Goal: Task Accomplishment & Management: Use online tool/utility

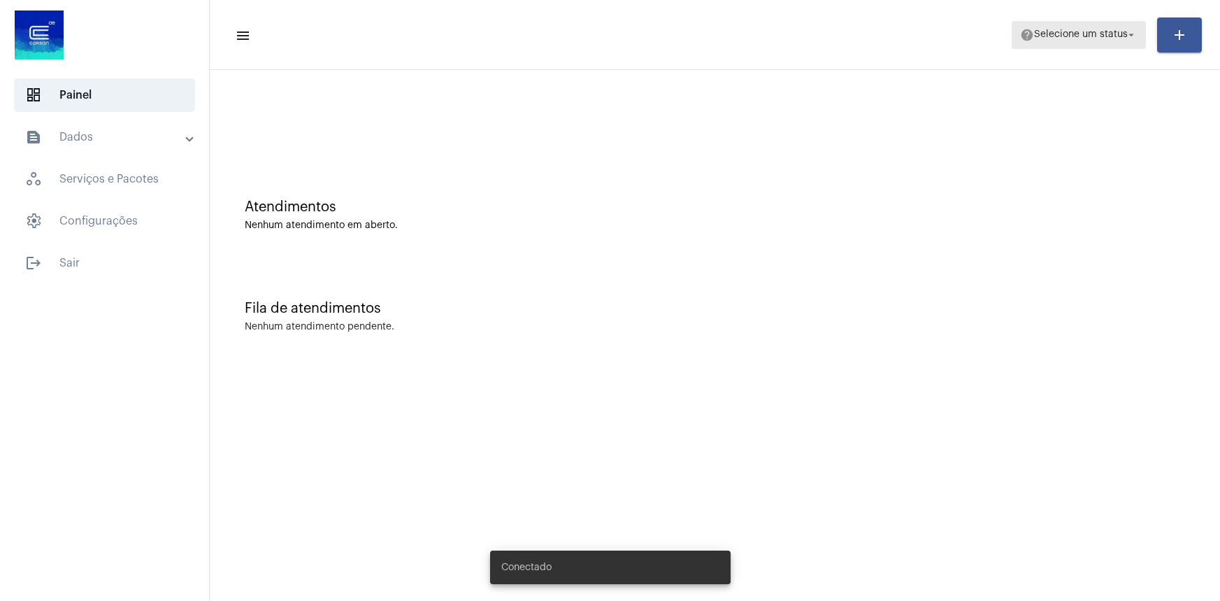
click at [1102, 41] on span "help Selecione um status arrow_drop_down" at bounding box center [1078, 34] width 117 height 25
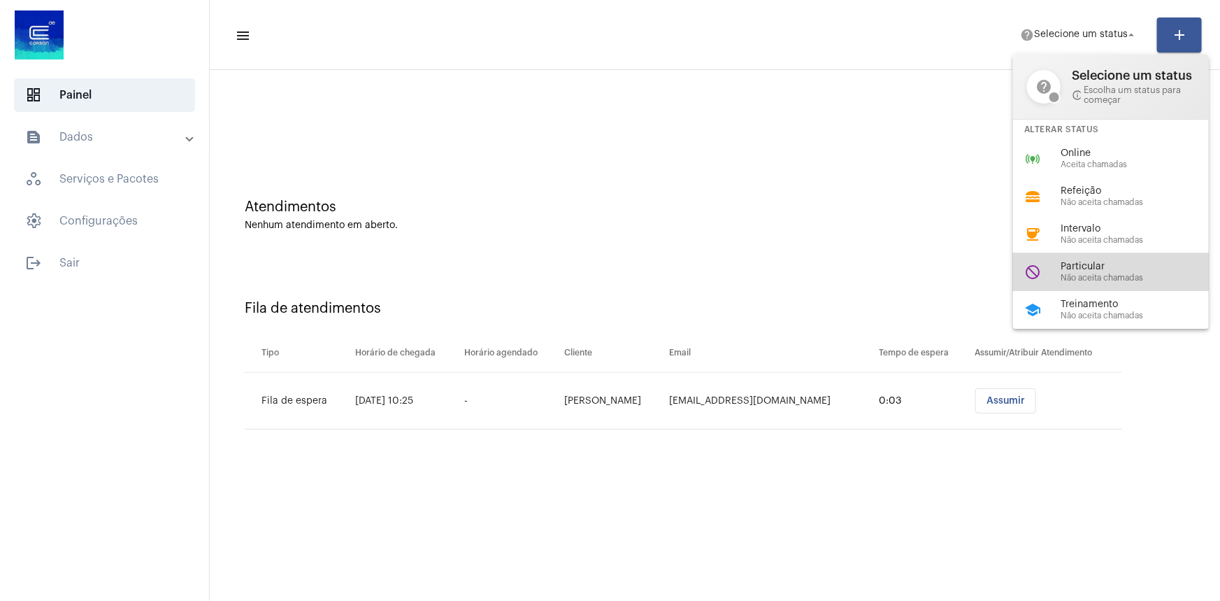
click at [1101, 266] on span "Particular" at bounding box center [1140, 266] width 159 height 10
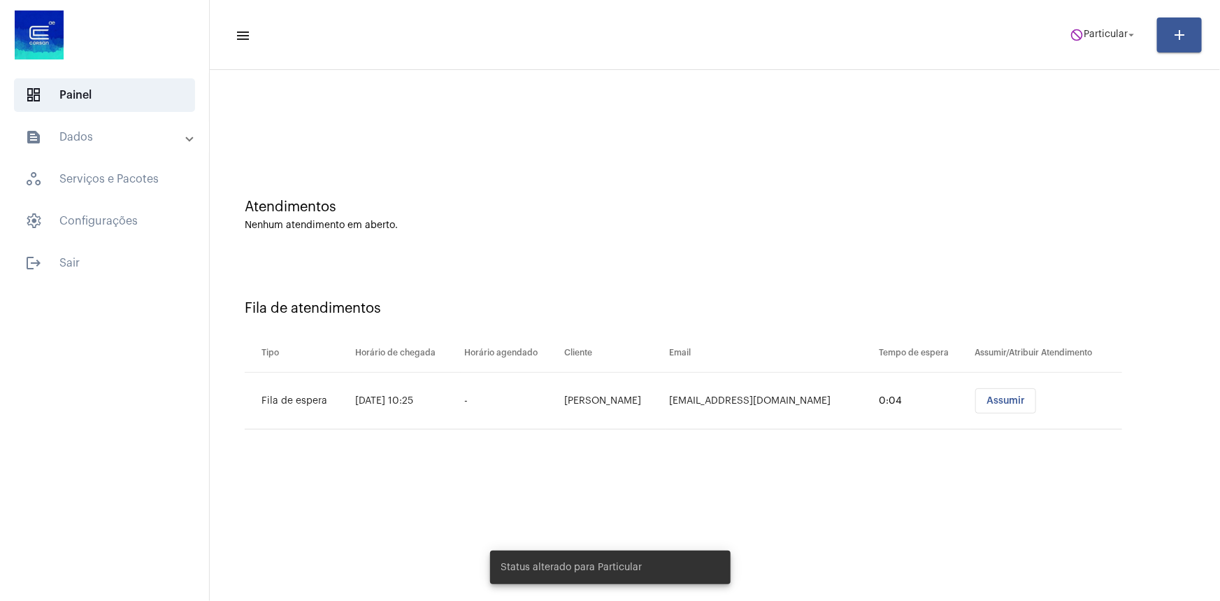
click at [1101, 266] on div "Fila de atendimentos Tipo Horário de chegada Horário agendado Cliente Email Tem…" at bounding box center [715, 359] width 996 height 201
click at [970, 170] on div "Atendimentos Nenhum atendimento em aberto." at bounding box center [715, 207] width 996 height 101
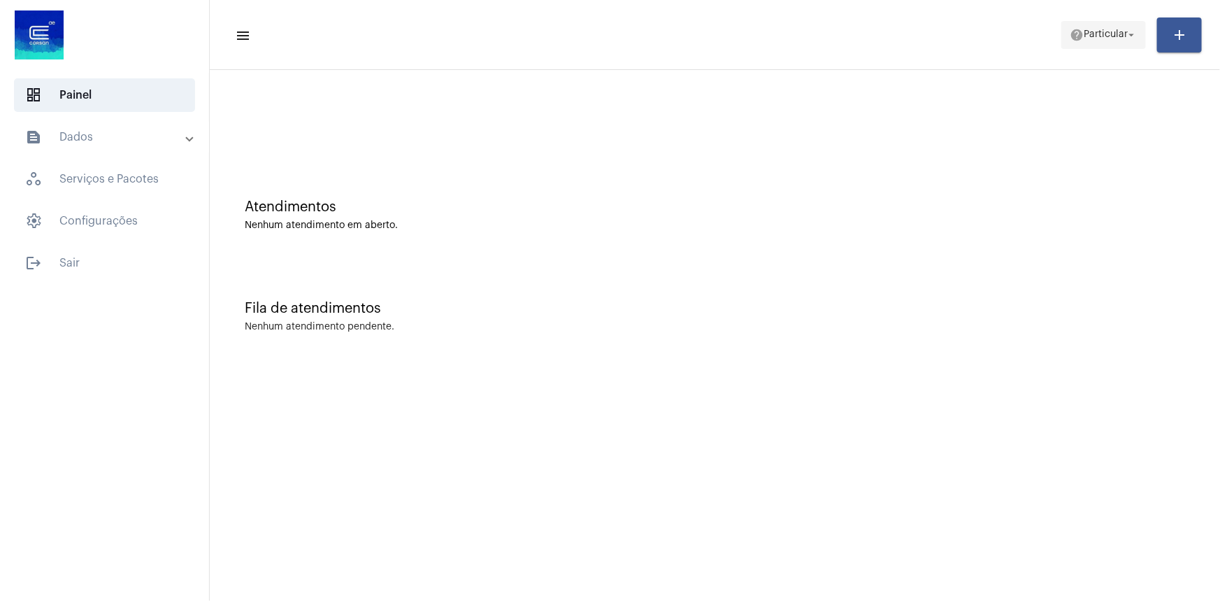
click at [1102, 30] on span "Particular" at bounding box center [1106, 35] width 44 height 10
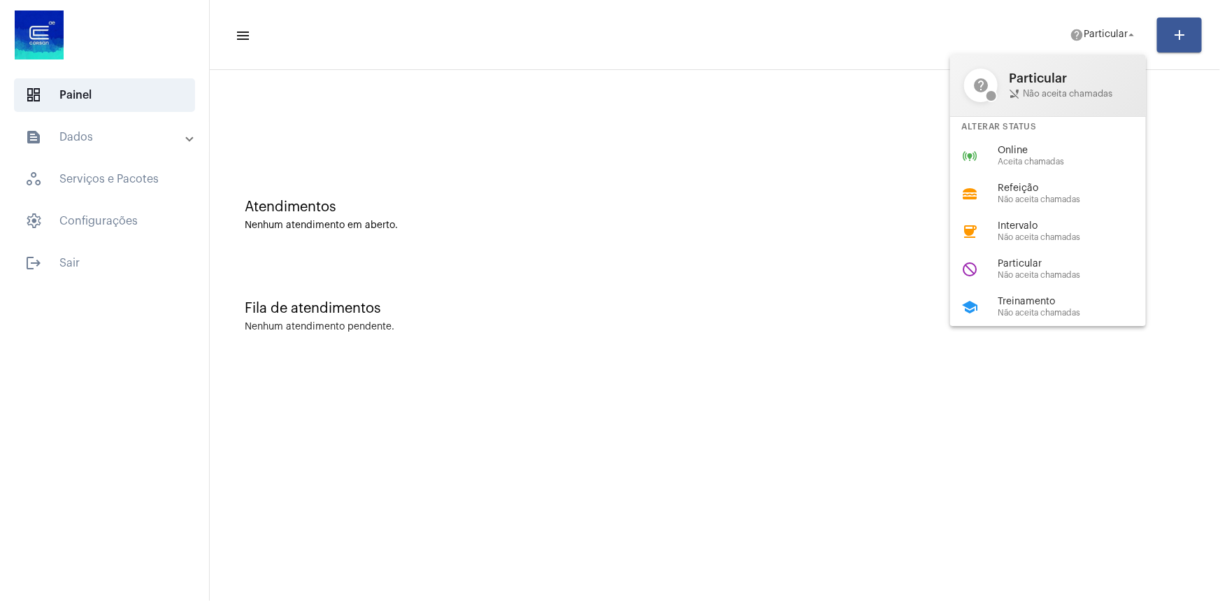
click at [1021, 142] on div "online_prediction Online Aceita chamadas" at bounding box center [1059, 156] width 218 height 38
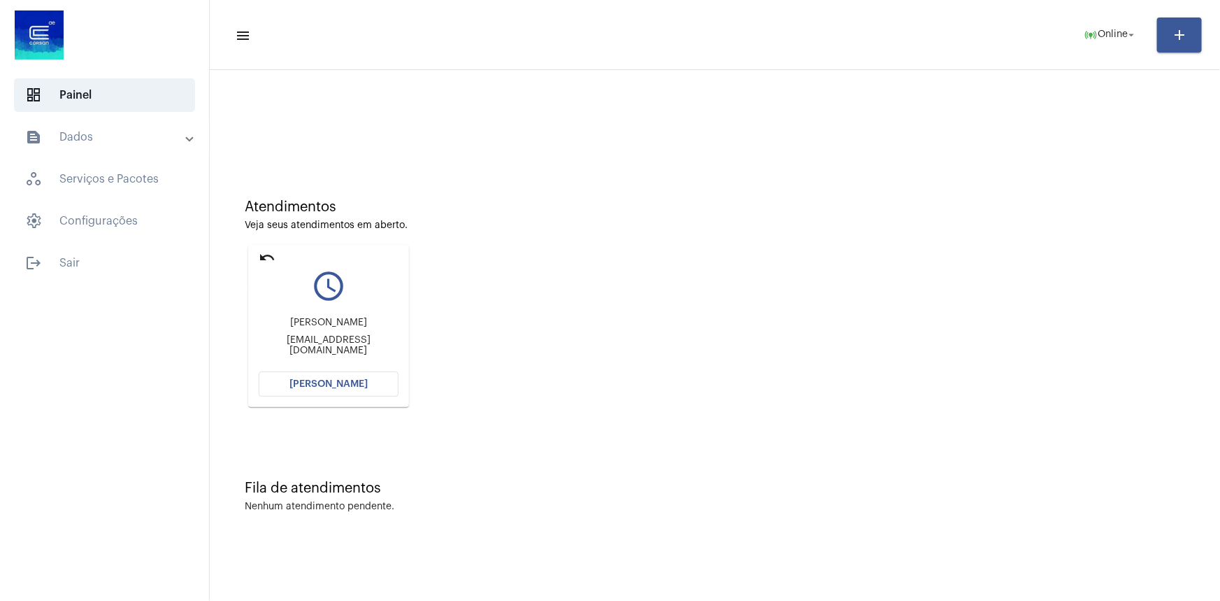
click at [273, 254] on mat-icon "undo" at bounding box center [267, 257] width 17 height 17
click at [268, 250] on mat-icon "undo" at bounding box center [267, 257] width 17 height 17
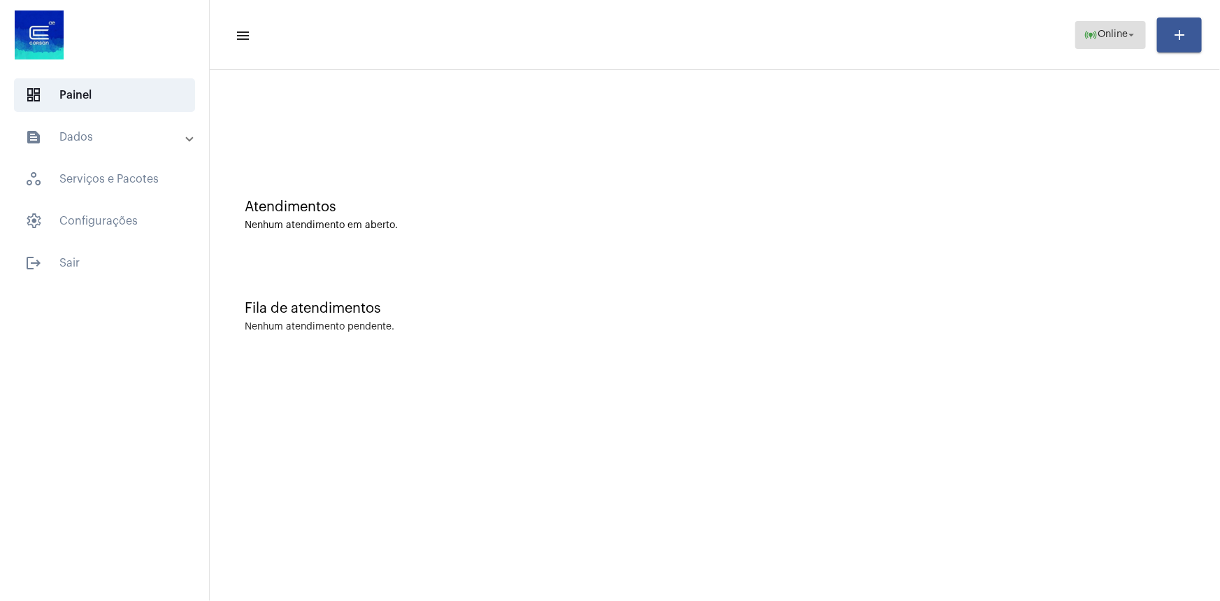
click at [1101, 36] on span "Online" at bounding box center [1113, 35] width 30 height 10
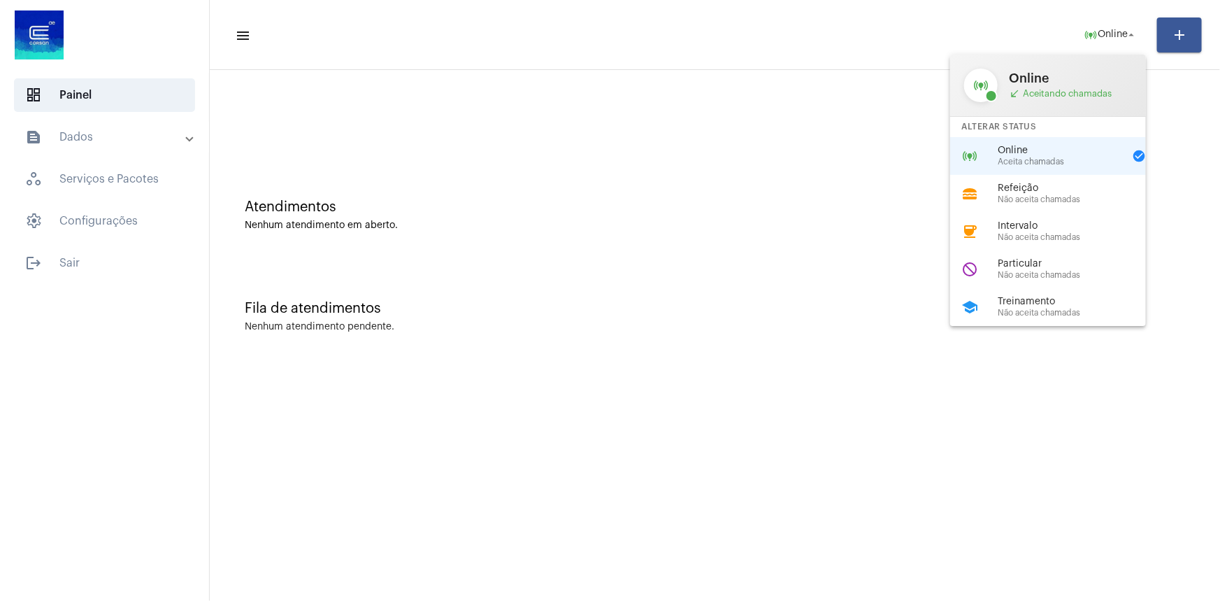
click at [789, 290] on div at bounding box center [610, 300] width 1220 height 601
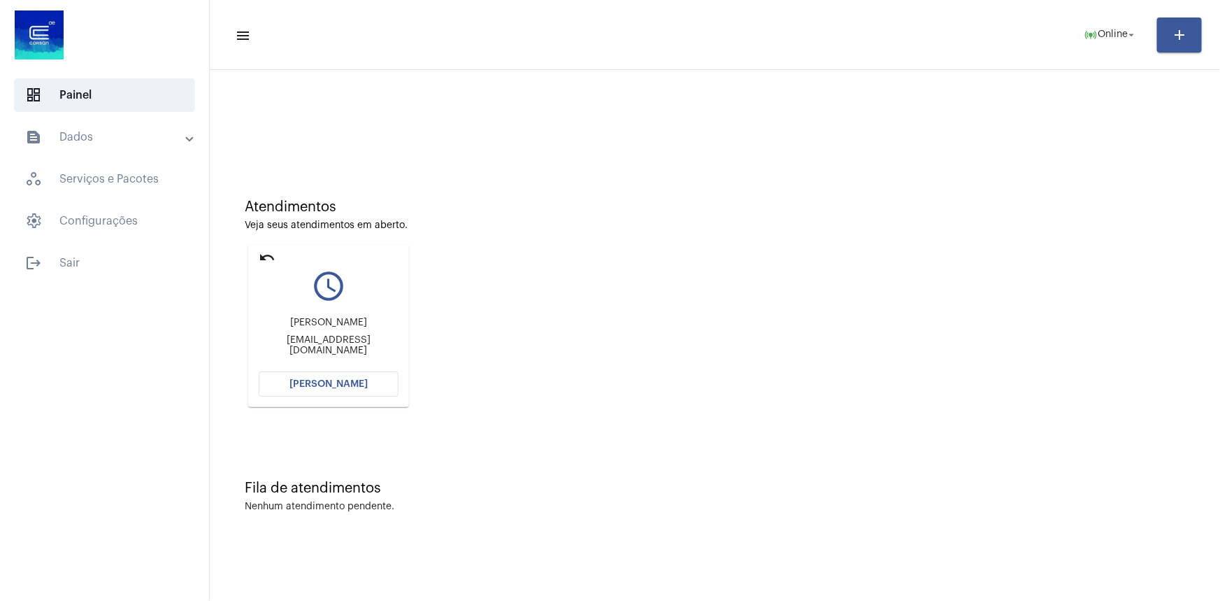
click at [468, 214] on div "Atendimentos" at bounding box center [715, 206] width 940 height 15
click at [263, 257] on mat-icon "undo" at bounding box center [267, 257] width 17 height 17
click at [259, 256] on mat-icon "undo" at bounding box center [267, 257] width 17 height 17
click at [267, 263] on mat-icon "undo" at bounding box center [267, 257] width 17 height 17
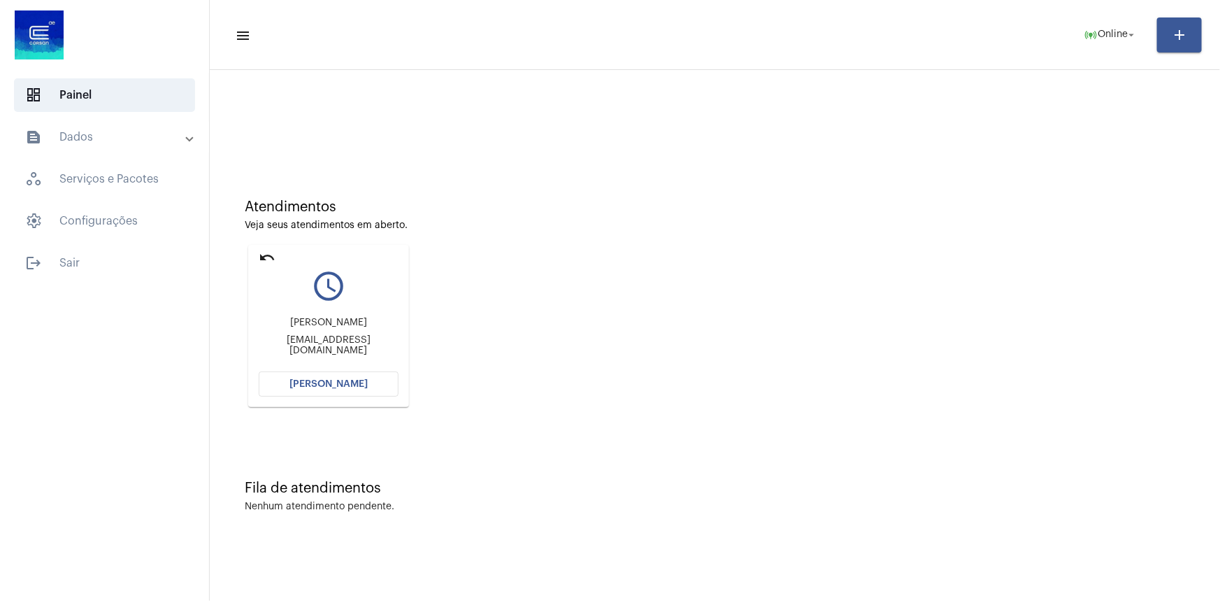
drag, startPoint x: 274, startPoint y: 259, endPoint x: 299, endPoint y: 245, distance: 28.8
click at [299, 245] on mat-card "undo query_builder Priscila Fernandes Mendonça da Silveira spriscilasilveira@gm…" at bounding box center [328, 326] width 161 height 162
click at [336, 281] on mat-icon "query_builder" at bounding box center [329, 285] width 140 height 35
click at [271, 261] on mat-icon "undo" at bounding box center [267, 257] width 17 height 17
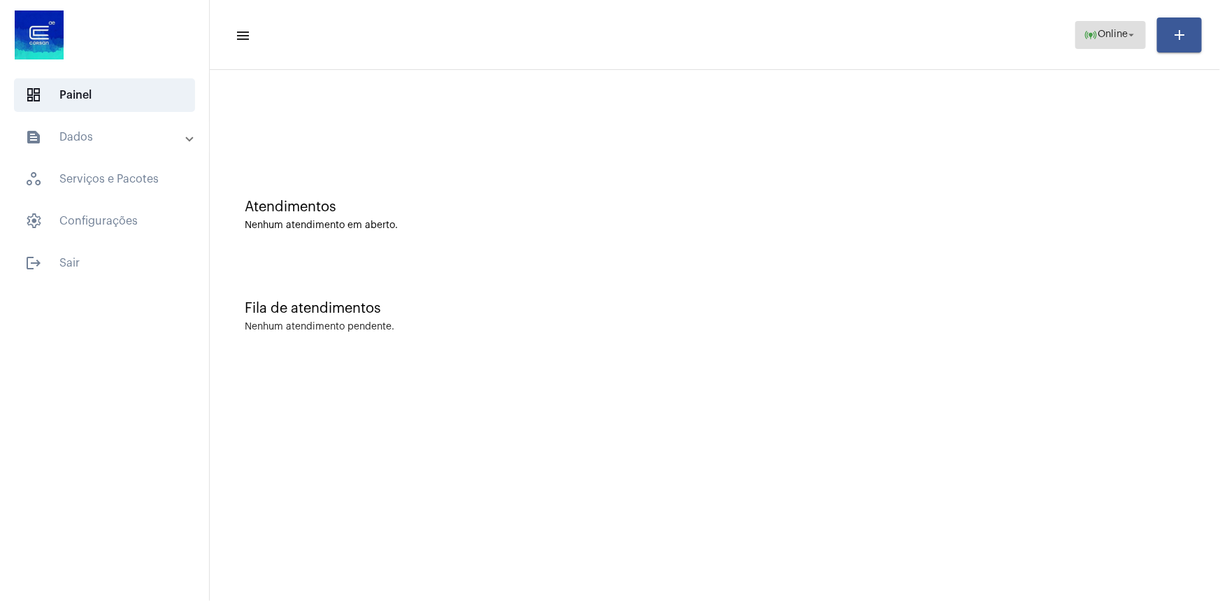
click at [1122, 38] on span "Online" at bounding box center [1113, 35] width 30 height 10
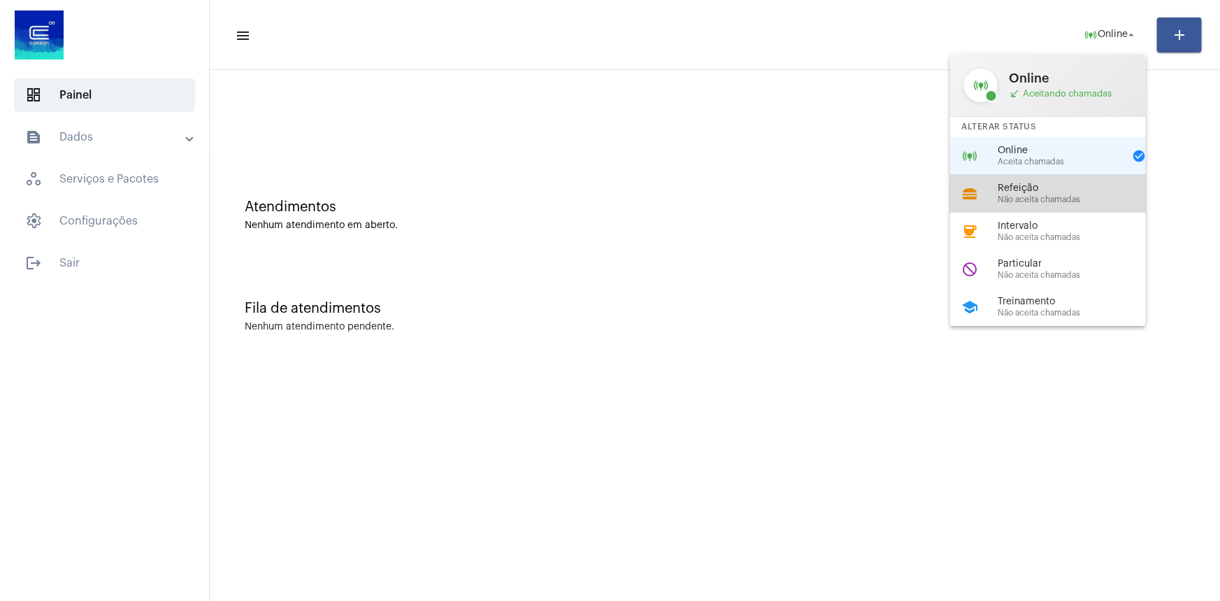
click at [1058, 197] on span "Não aceita chamadas" at bounding box center [1077, 199] width 159 height 9
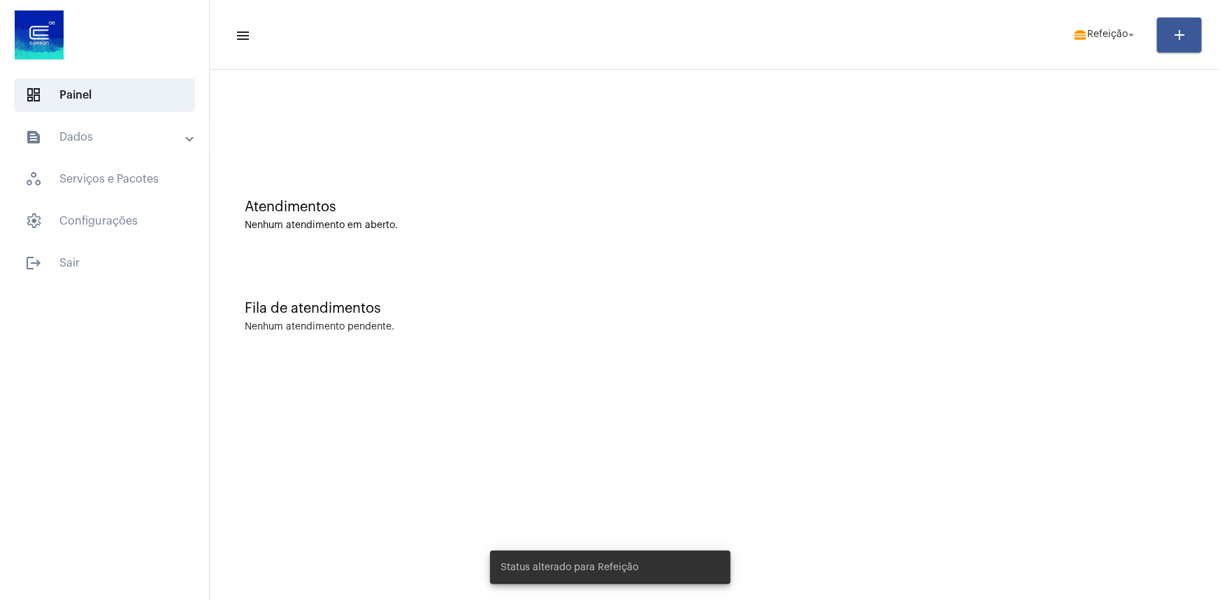
click at [1058, 196] on div "Atendimentos Nenhum atendimento em aberto." at bounding box center [715, 207] width 996 height 101
